Goal: Task Accomplishment & Management: Use online tool/utility

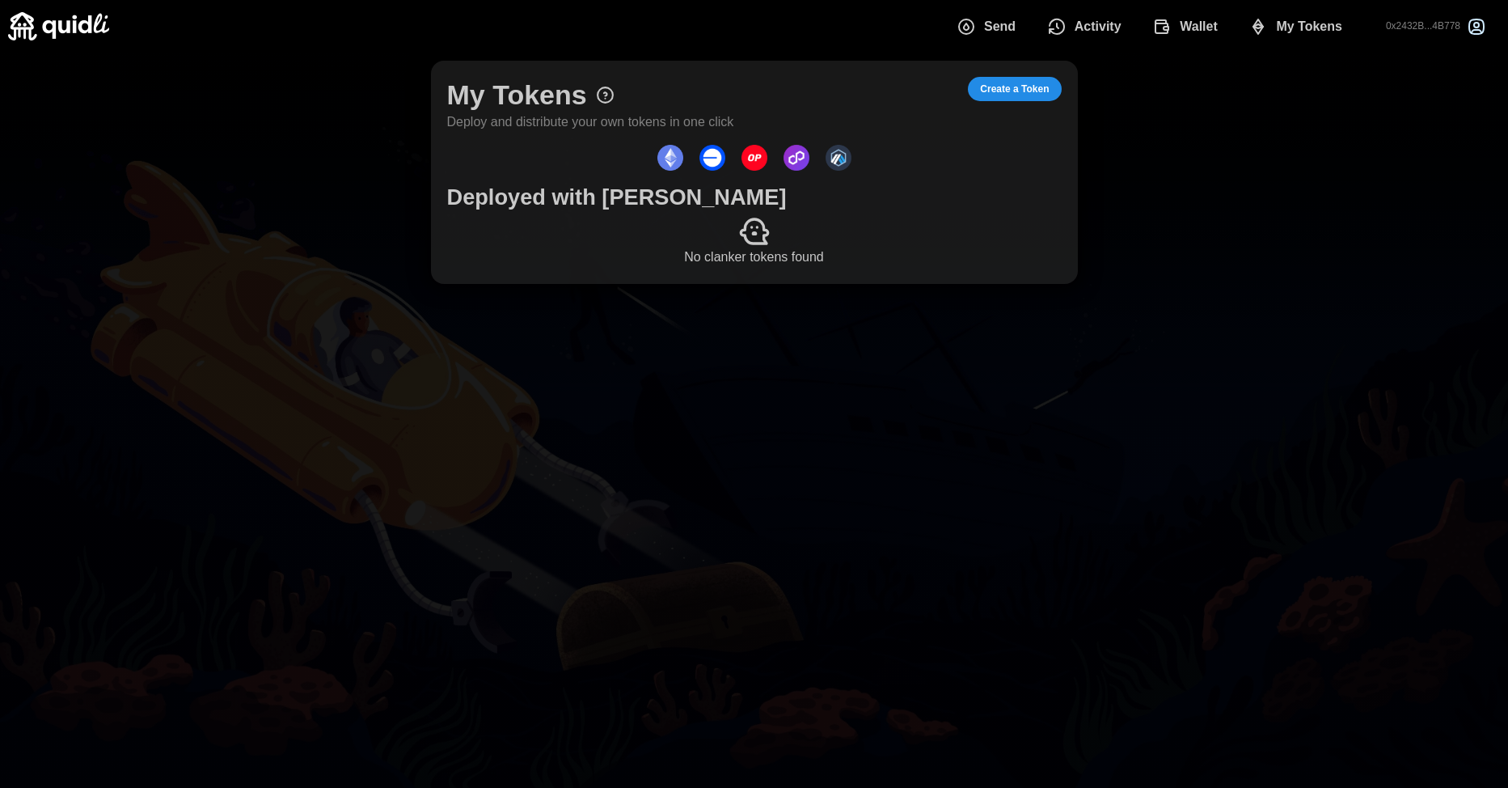
click at [1015, 80] on span "Create a Token" at bounding box center [1014, 89] width 69 height 23
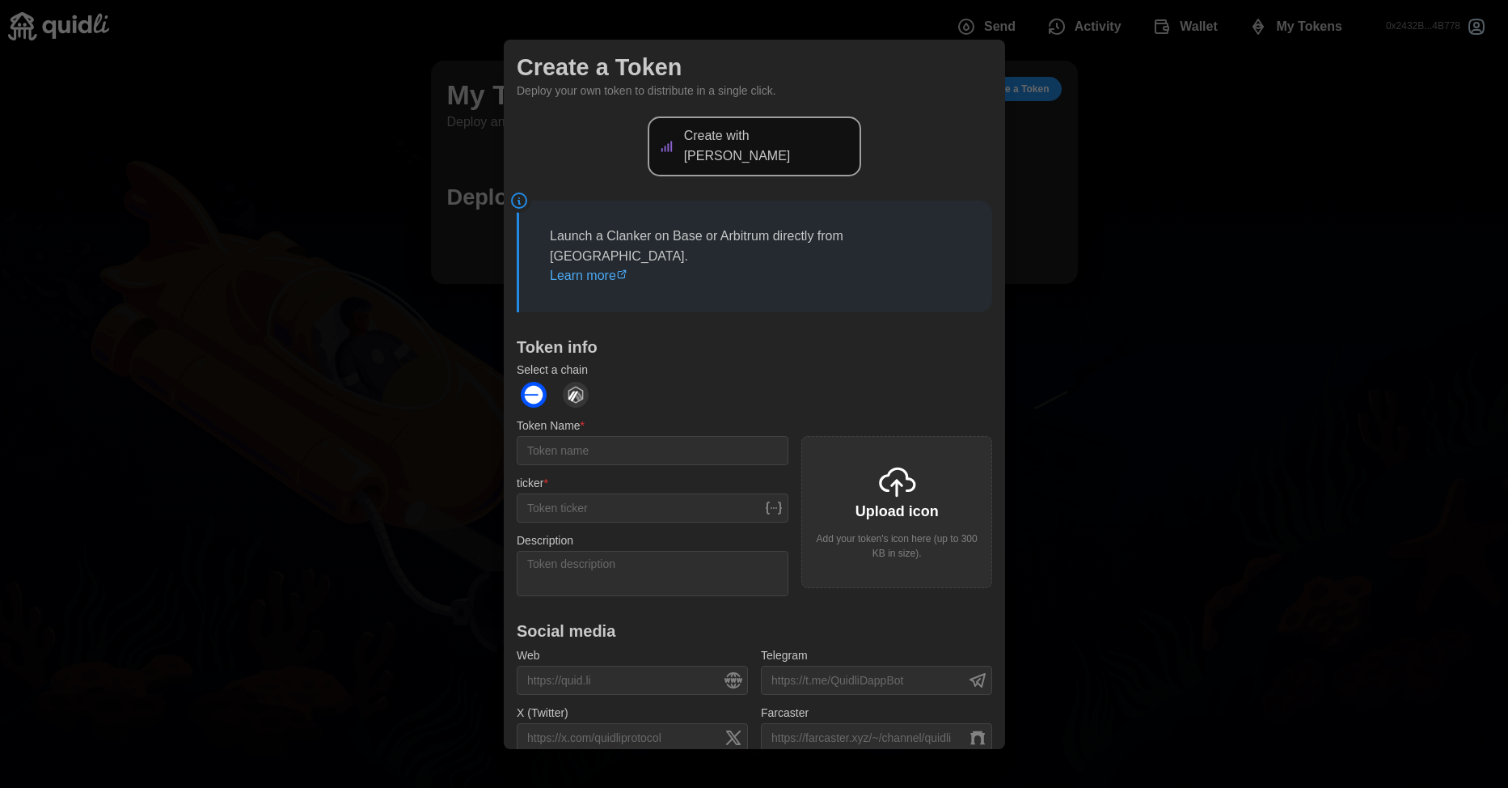
click at [736, 143] on p "Create with [PERSON_NAME]" at bounding box center [767, 146] width 168 height 40
drag, startPoint x: 736, startPoint y: 143, endPoint x: 775, endPoint y: 149, distance: 39.2
click at [775, 149] on div "Create with [PERSON_NAME]" at bounding box center [754, 146] width 214 height 60
click at [786, 146] on p "Create with [PERSON_NAME]" at bounding box center [767, 146] width 168 height 40
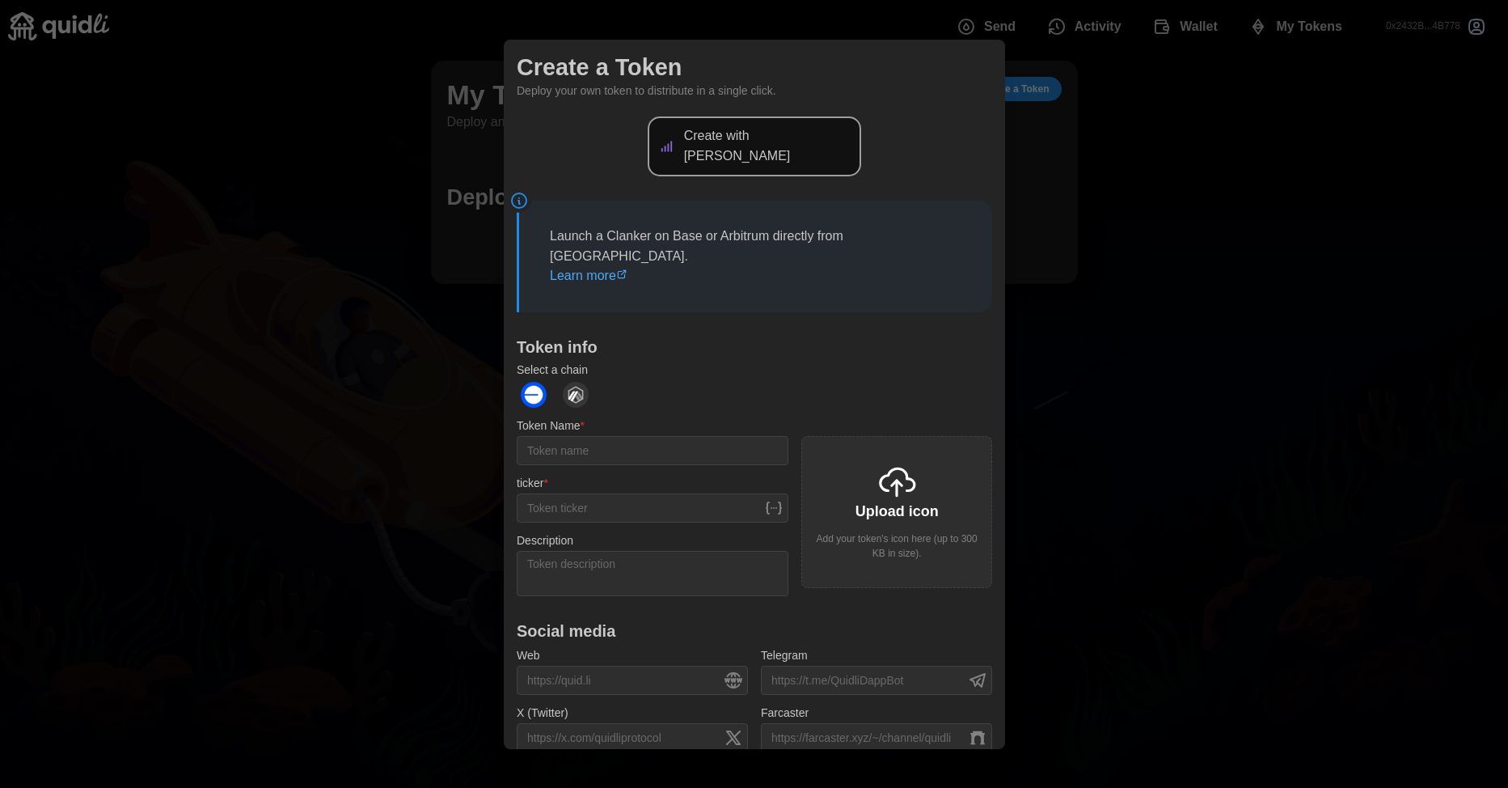
click at [593, 269] on link "Learn more" at bounding box center [589, 276] width 78 height 14
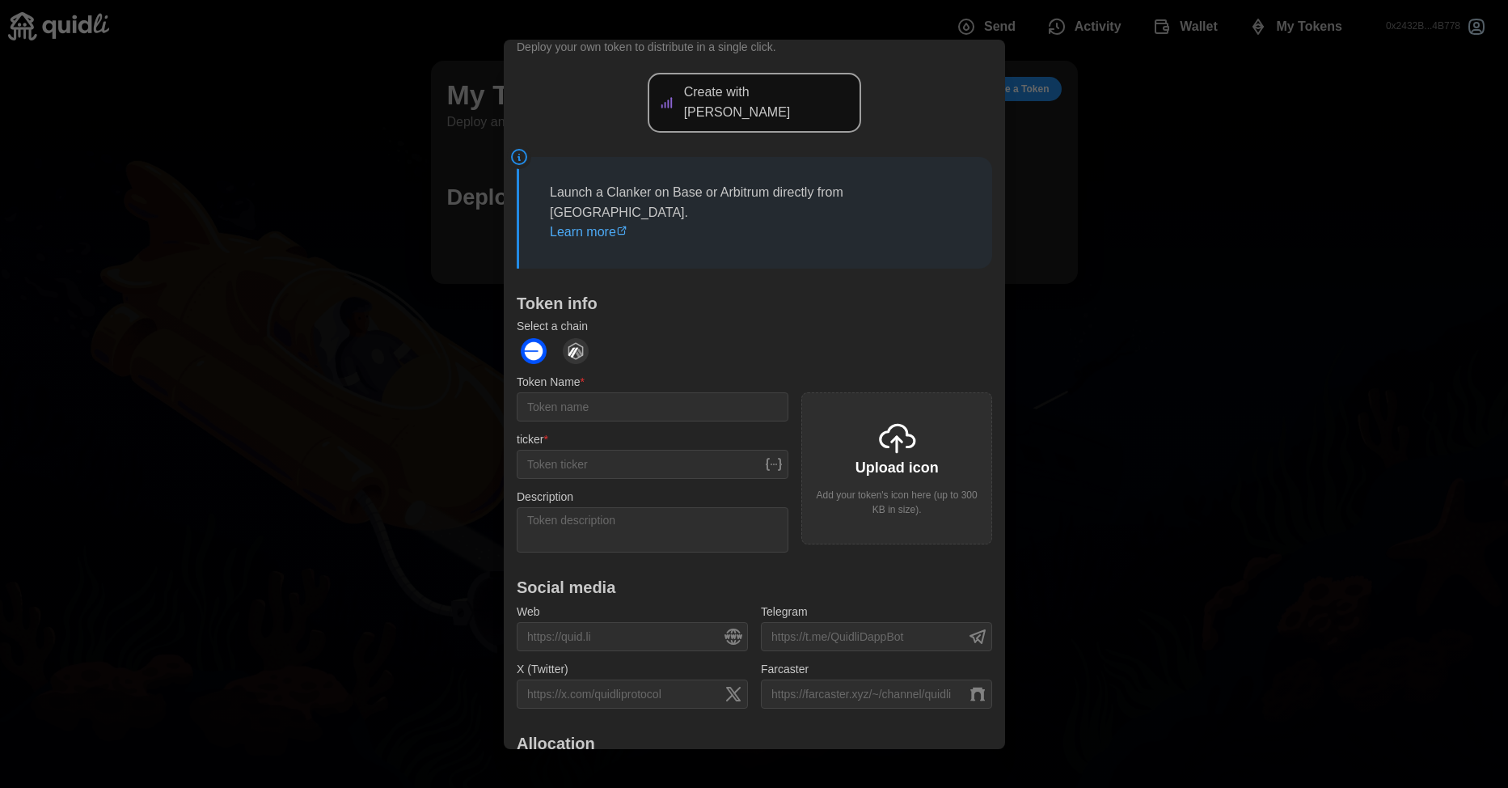
scroll to position [81, 0]
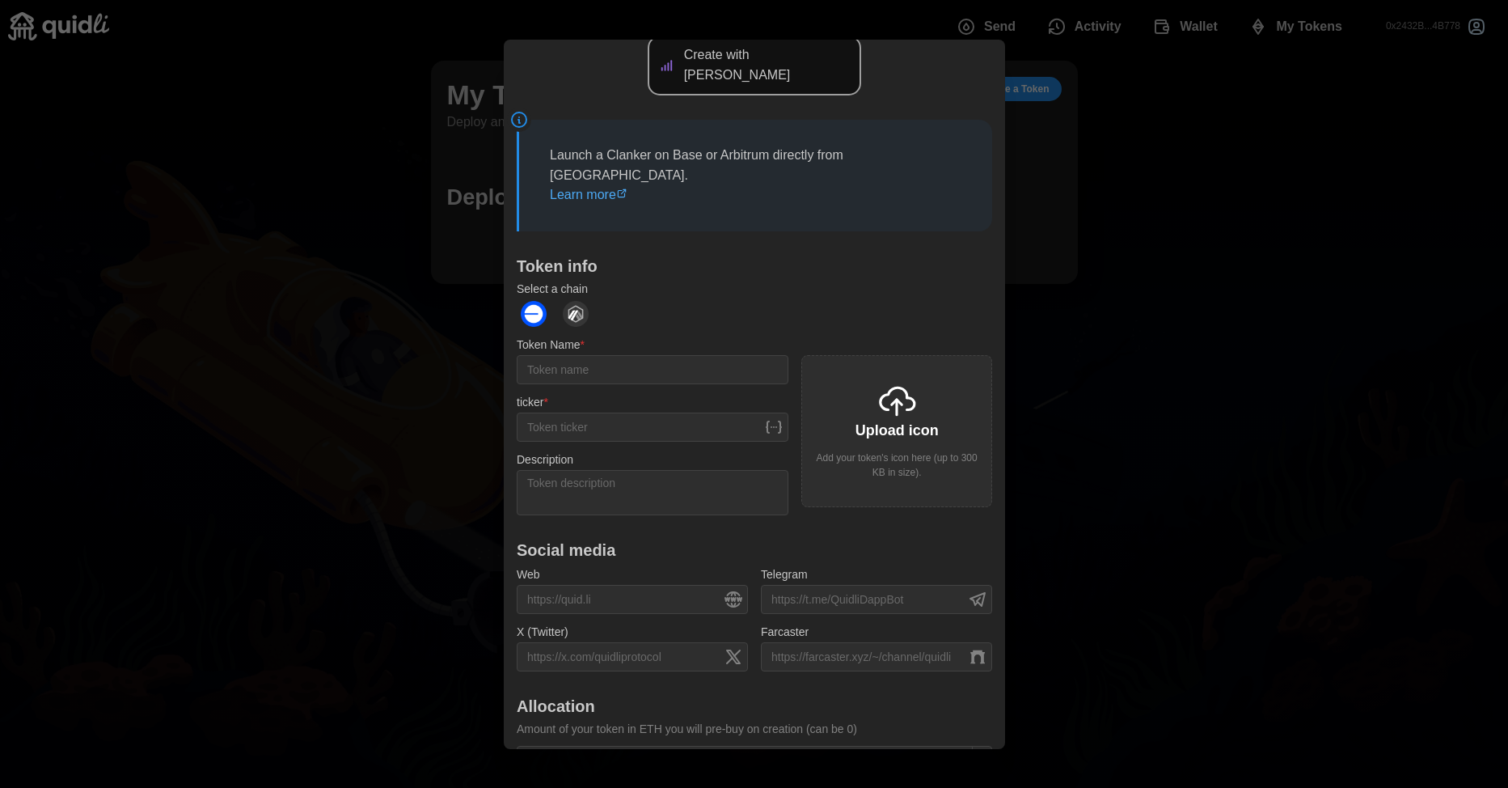
click at [525, 301] on img "dots" at bounding box center [534, 314] width 26 height 26
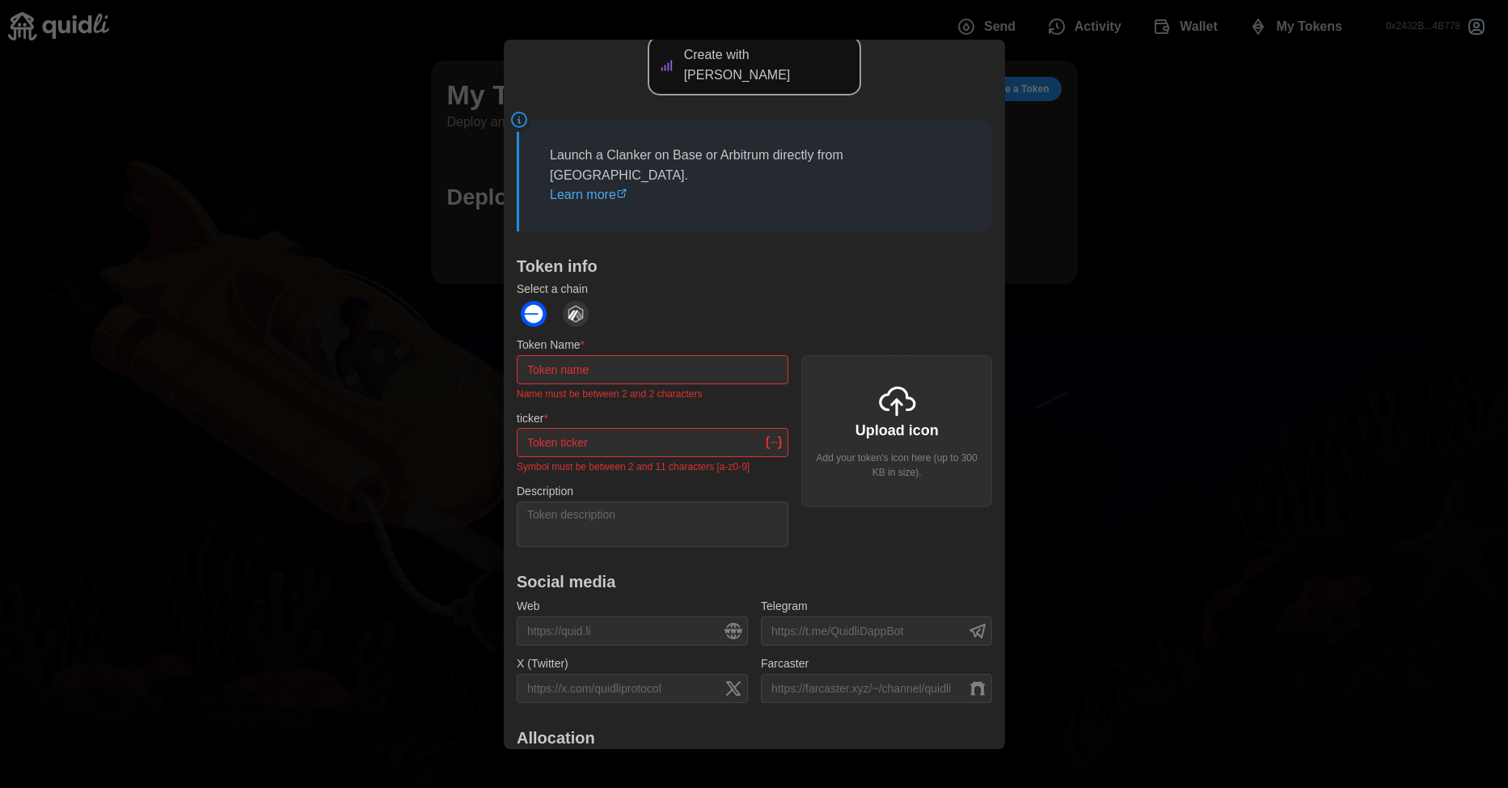
click at [532, 301] on img "dots" at bounding box center [534, 314] width 26 height 26
click at [546, 355] on input "Token Name *" at bounding box center [653, 369] width 272 height 29
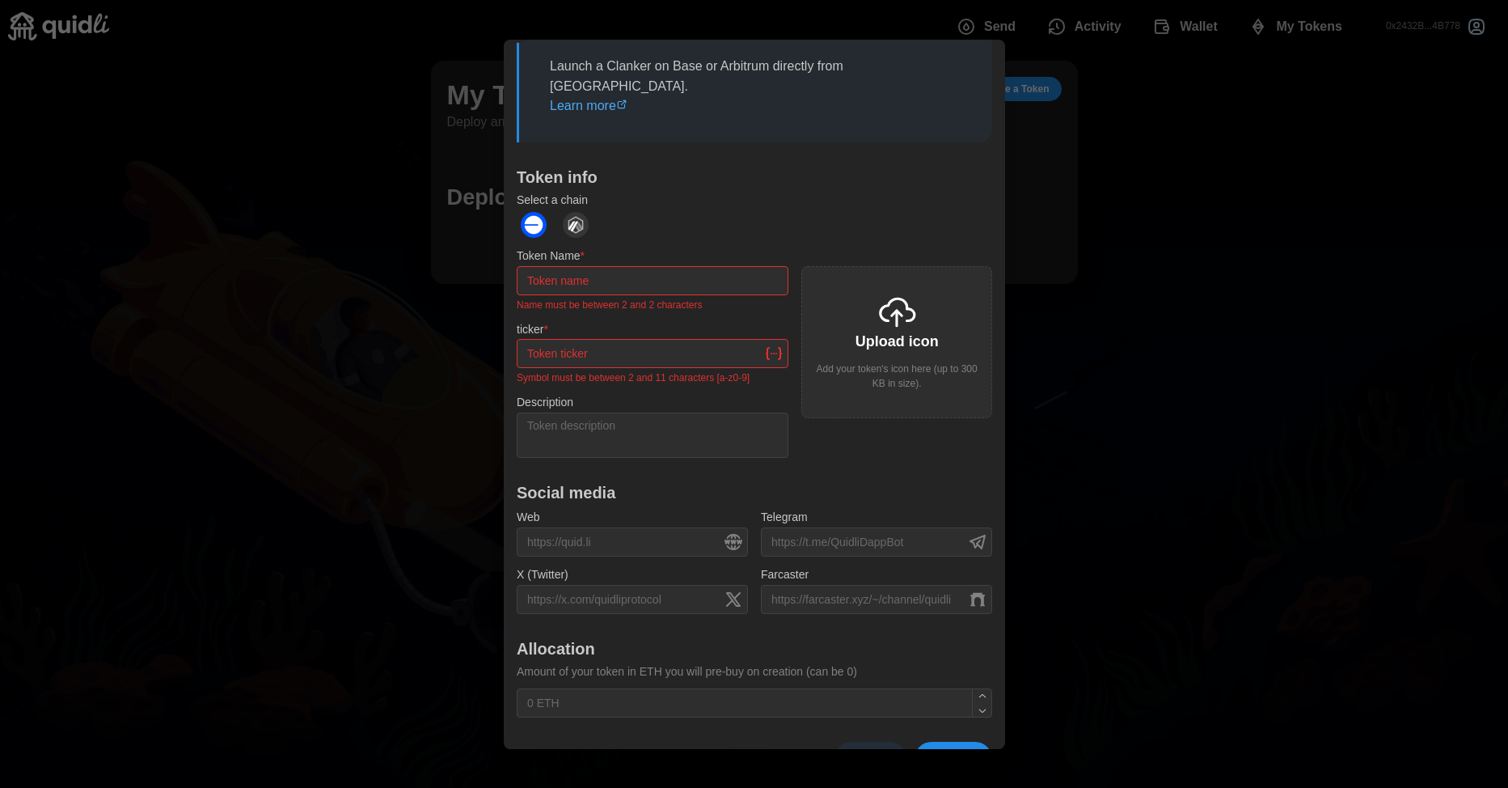
click at [1284, 215] on div at bounding box center [754, 394] width 1508 height 788
